Goal: Information Seeking & Learning: Learn about a topic

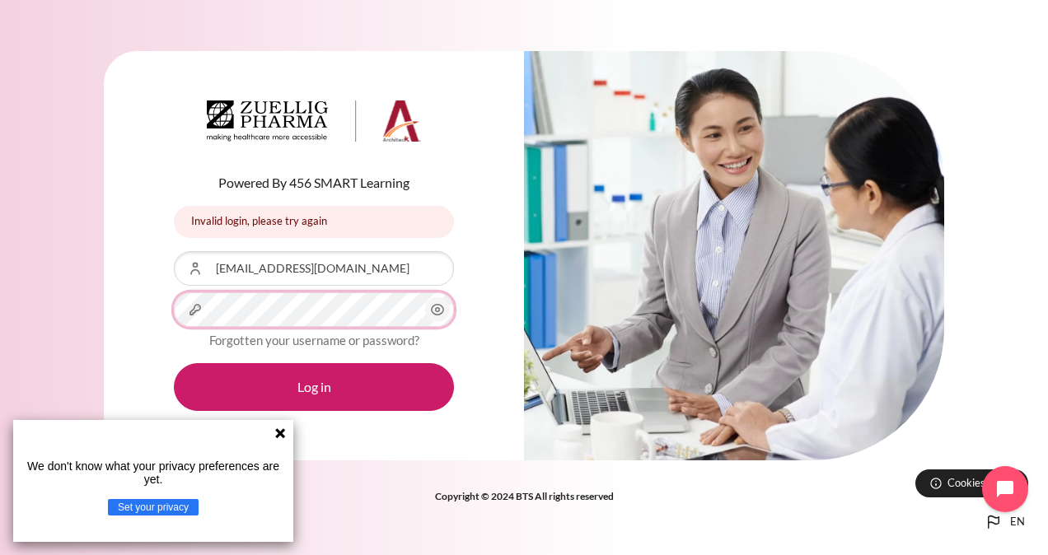
click at [174, 363] on button "Log in" at bounding box center [314, 387] width 280 height 48
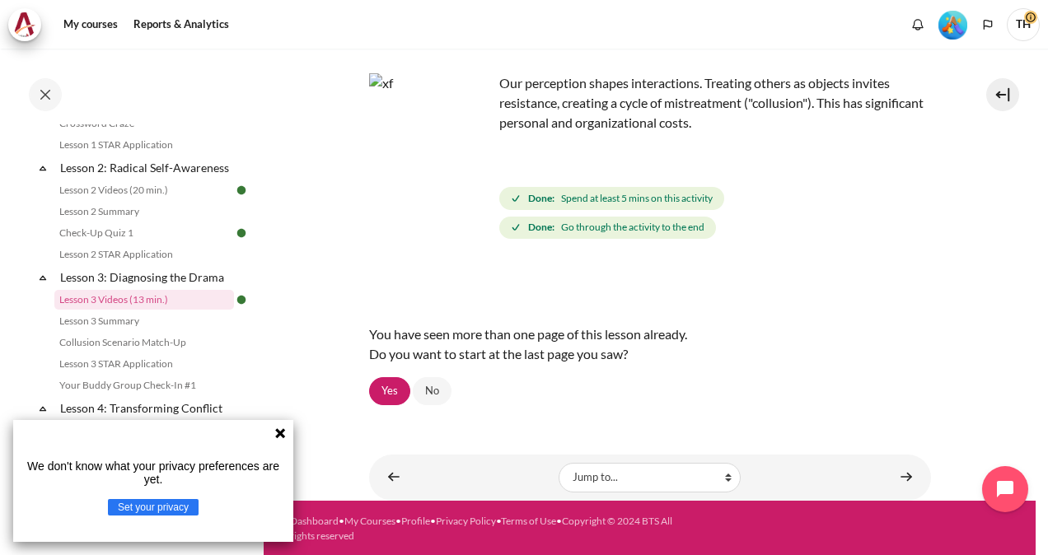
scroll to position [97, 0]
click at [275, 437] on icon at bounding box center [280, 433] width 13 height 13
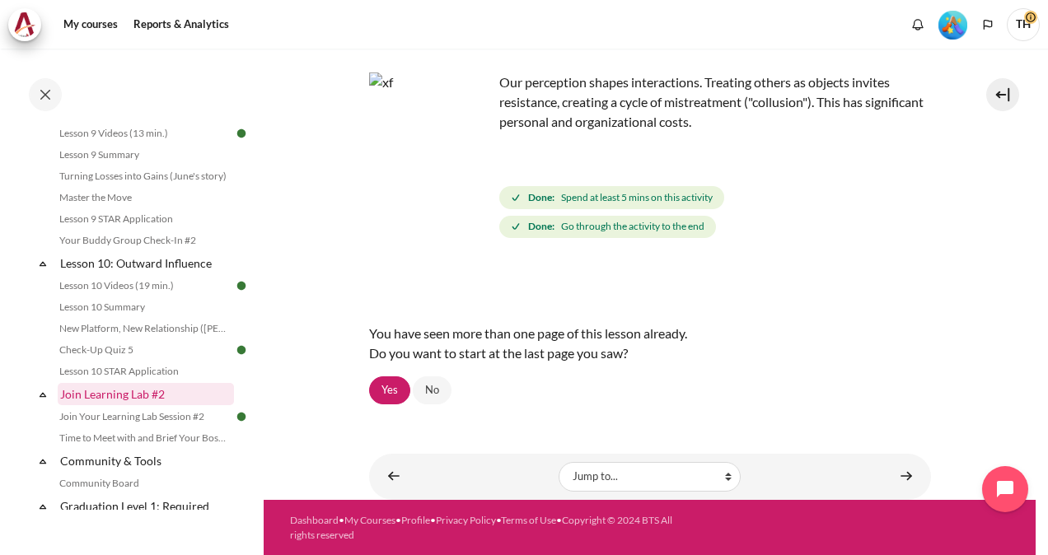
scroll to position [1956, 0]
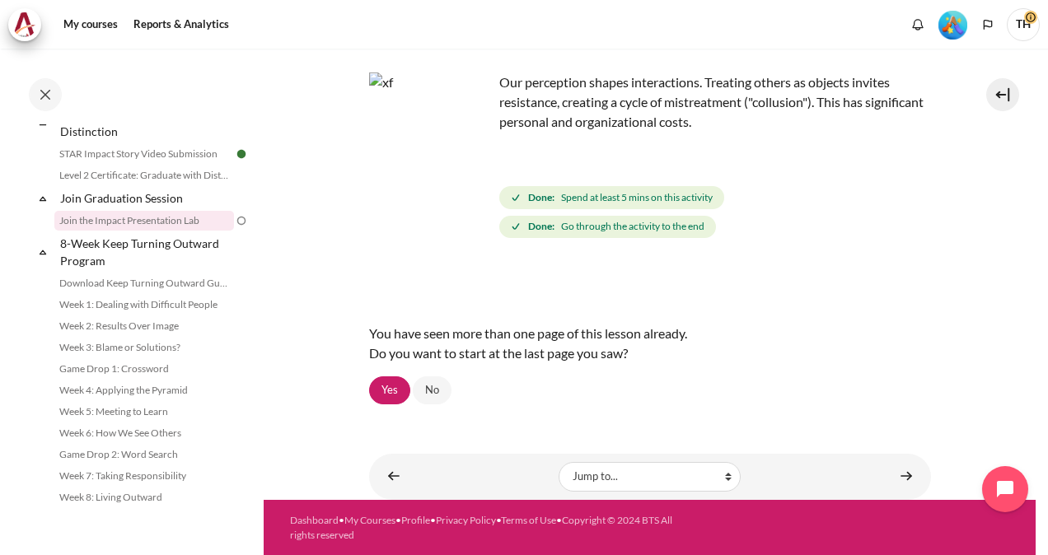
click at [178, 213] on link "Join the Impact Presentation Lab" at bounding box center [144, 221] width 180 height 20
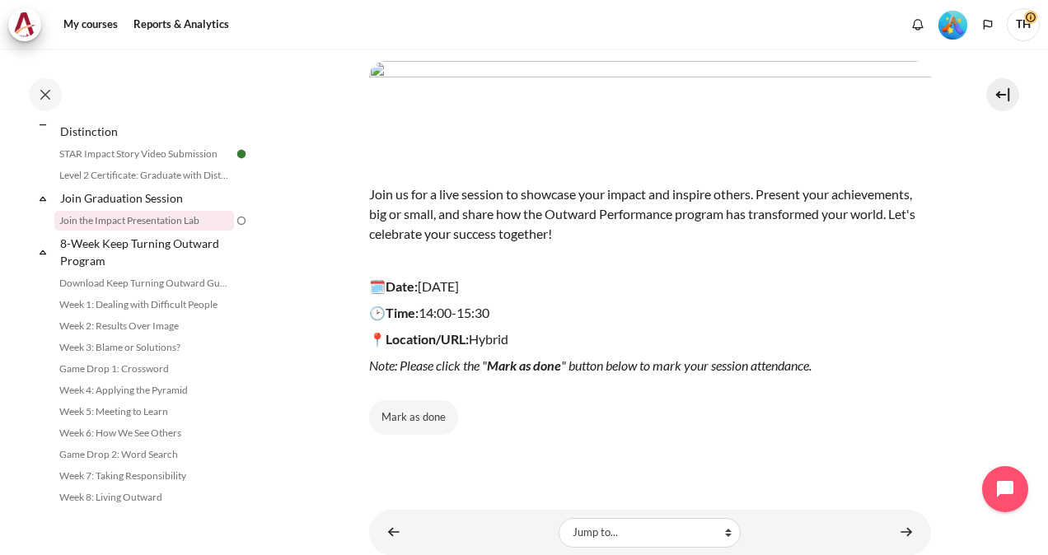
scroll to position [157, 0]
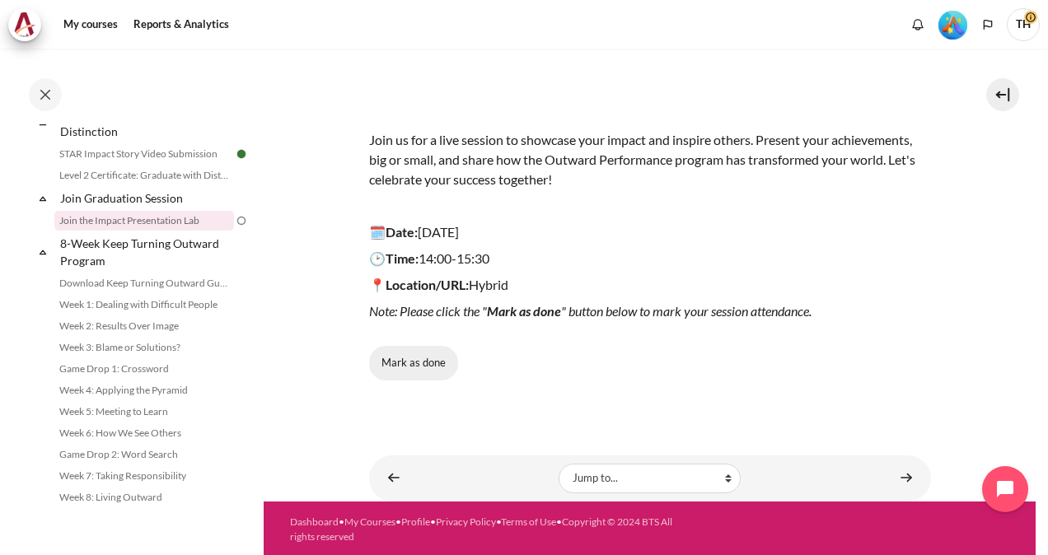
click at [440, 364] on button "Mark as done" at bounding box center [413, 363] width 89 height 35
click at [391, 365] on button "Done" at bounding box center [403, 363] width 68 height 35
click at [391, 365] on button "Mark as done" at bounding box center [413, 363] width 89 height 35
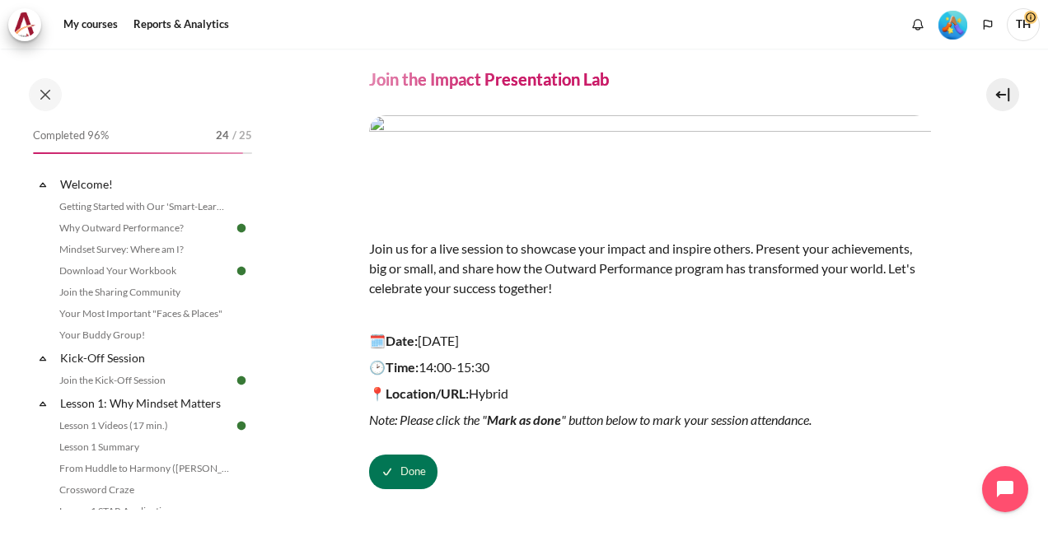
scroll to position [0, 0]
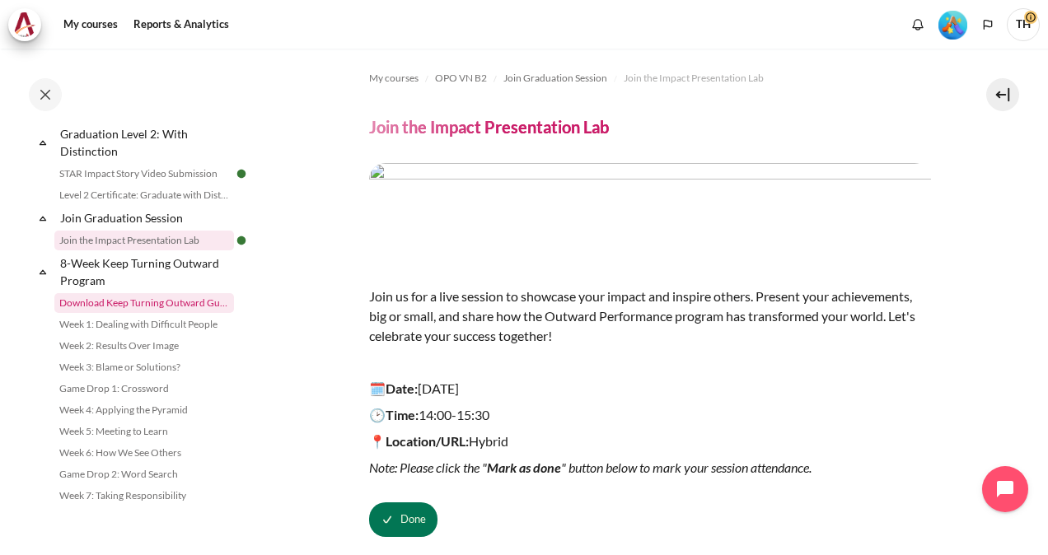
scroll to position [1956, 0]
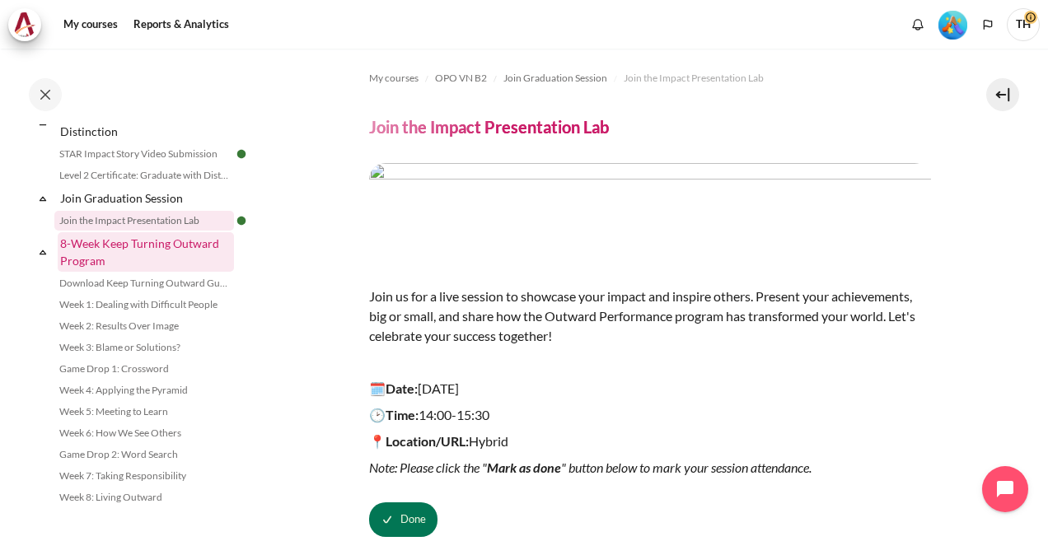
click at [148, 255] on link "8-Week Keep Turning Outward Program" at bounding box center [146, 252] width 176 height 40
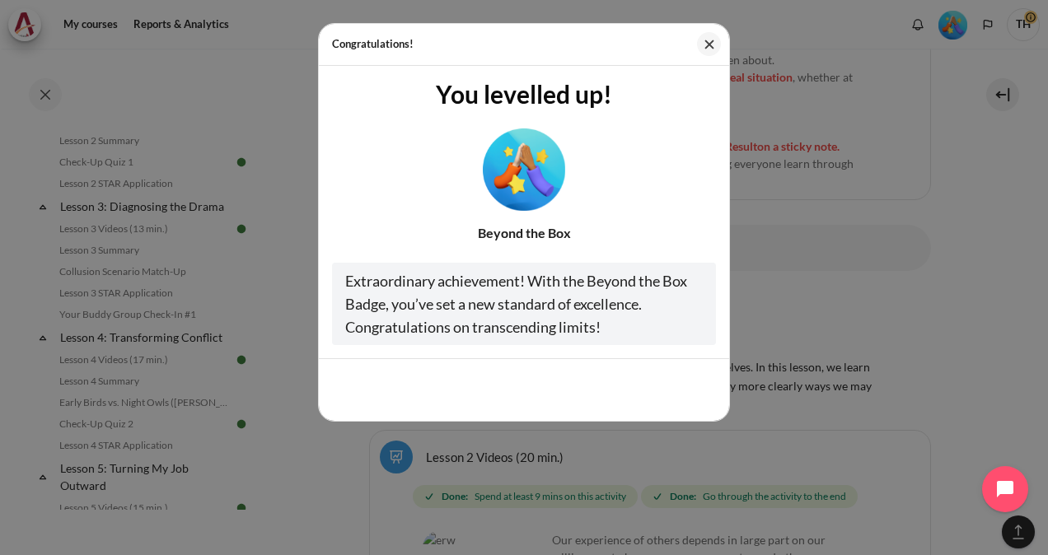
scroll to position [23393, 0]
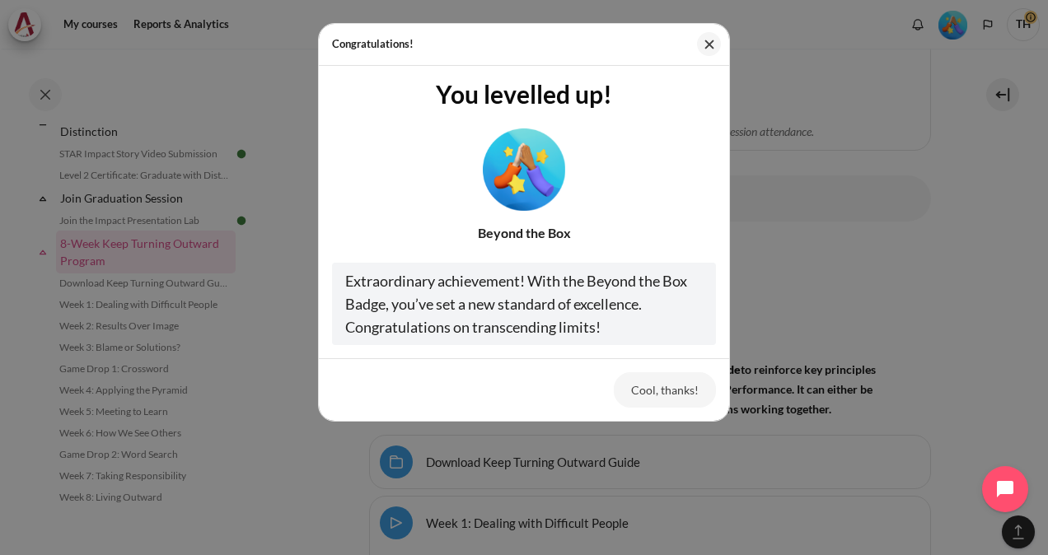
click at [527, 179] on img "Level #5" at bounding box center [524, 169] width 82 height 82
click at [662, 395] on button "Cool, thanks!" at bounding box center [665, 389] width 102 height 35
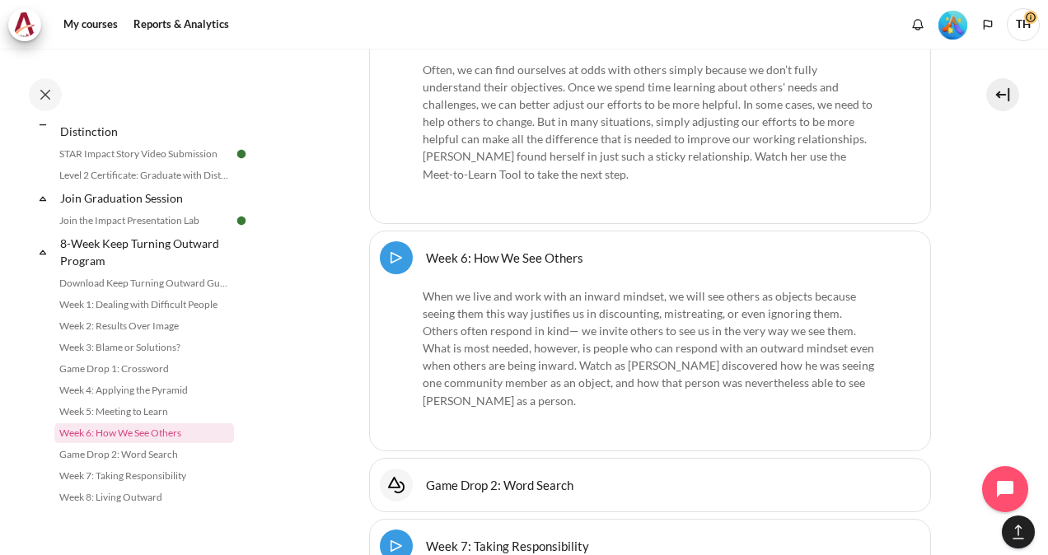
scroll to position [24876, 0]
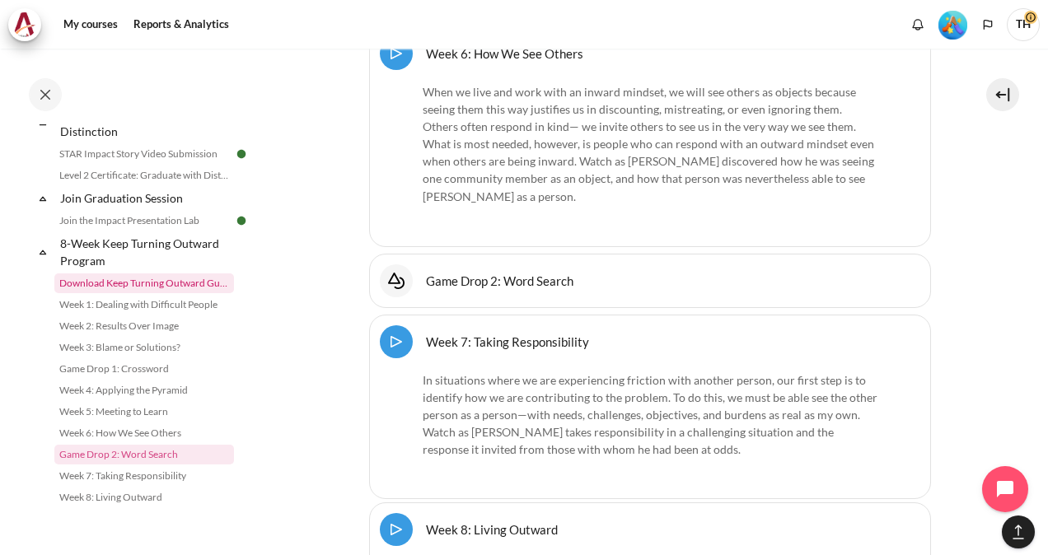
click at [140, 279] on link "Download Keep Turning Outward Guide" at bounding box center [144, 284] width 180 height 20
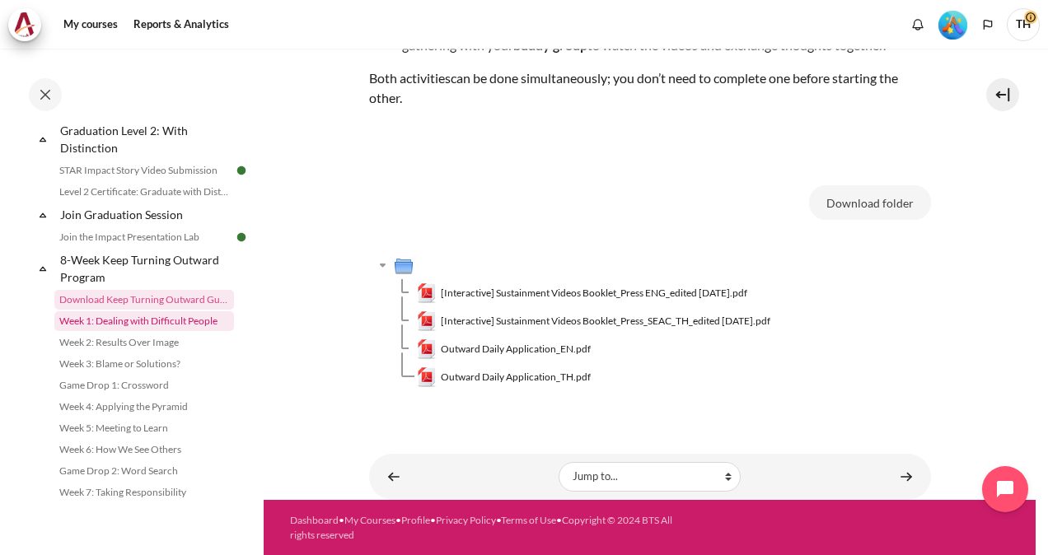
scroll to position [1956, 0]
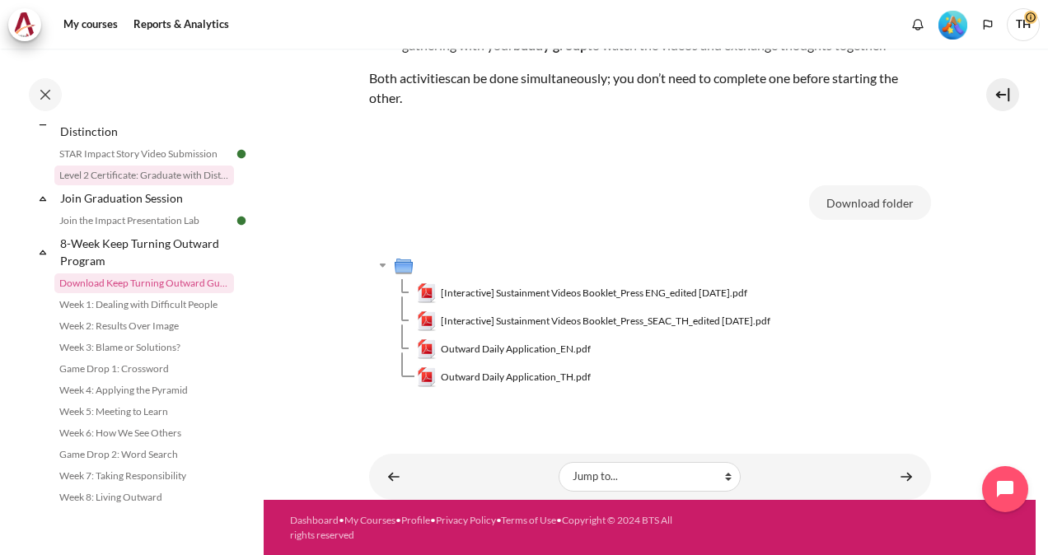
click at [121, 172] on link "Level 2 Certificate: Graduate with Distinction" at bounding box center [144, 176] width 180 height 20
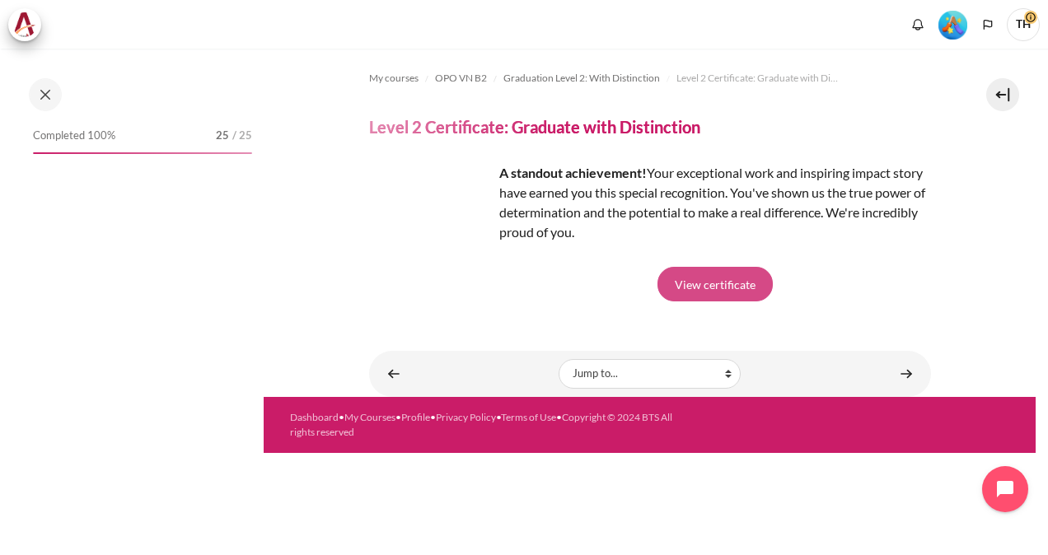
click at [731, 288] on link "View certificate" at bounding box center [714, 284] width 115 height 35
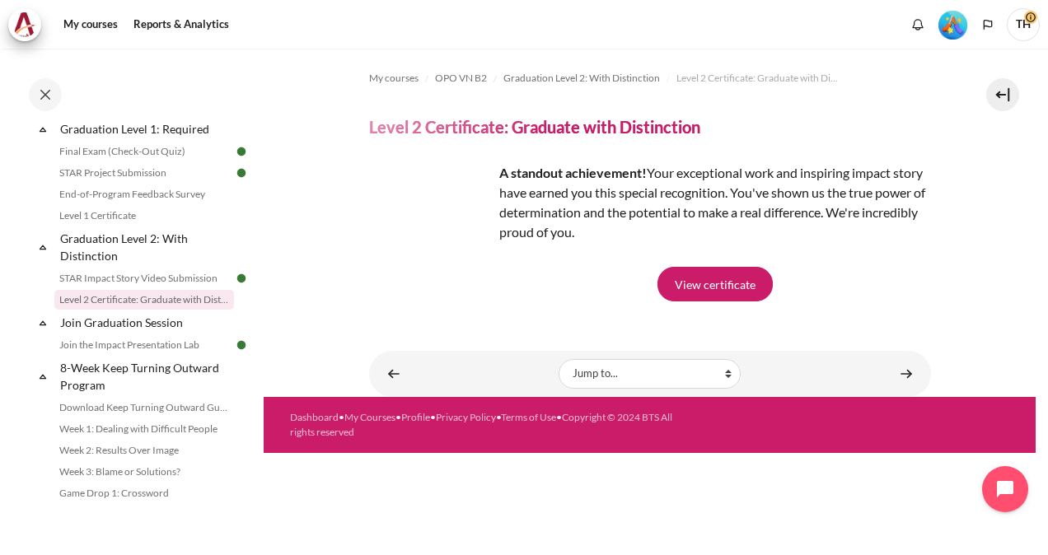
scroll to position [1815, 0]
